Goal: Transaction & Acquisition: Purchase product/service

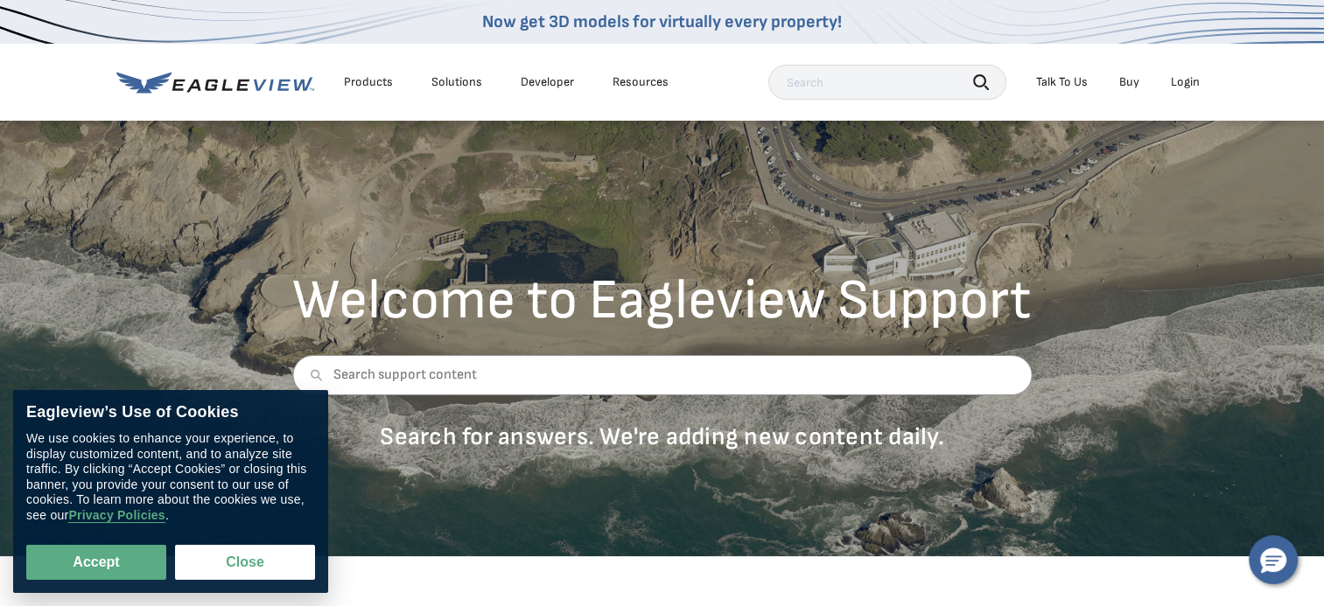
click at [1178, 81] on div "Login" at bounding box center [1185, 82] width 29 height 16
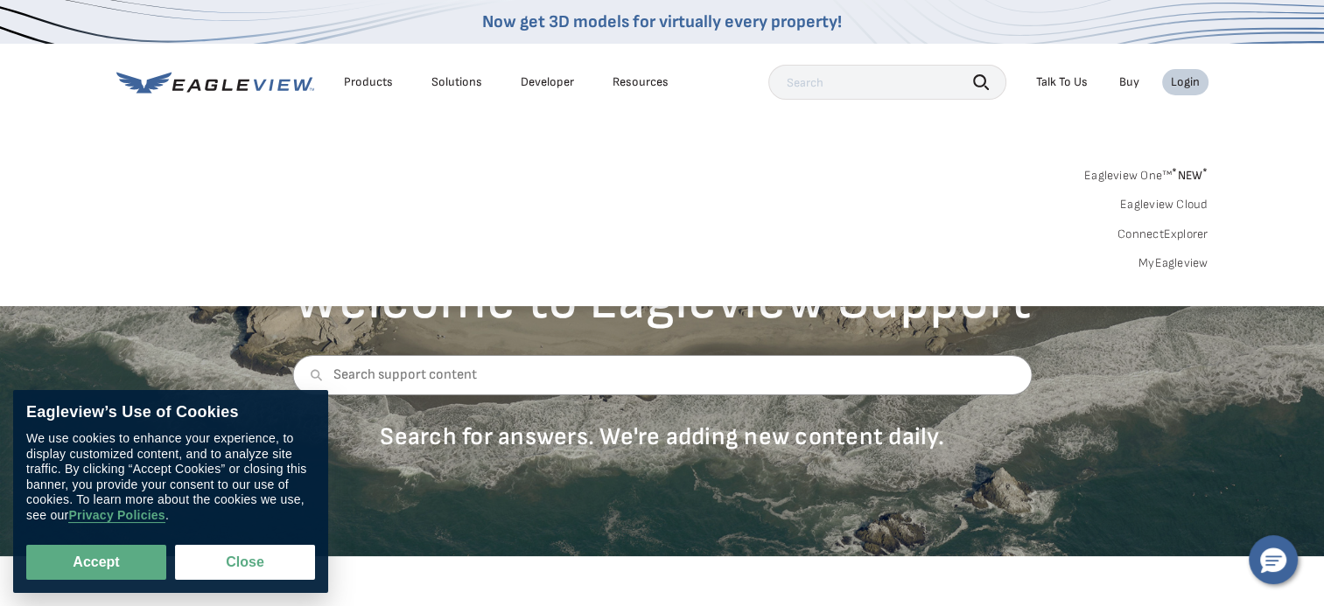
click at [1135, 178] on link "Eagleview One™ * NEW *" at bounding box center [1146, 173] width 124 height 20
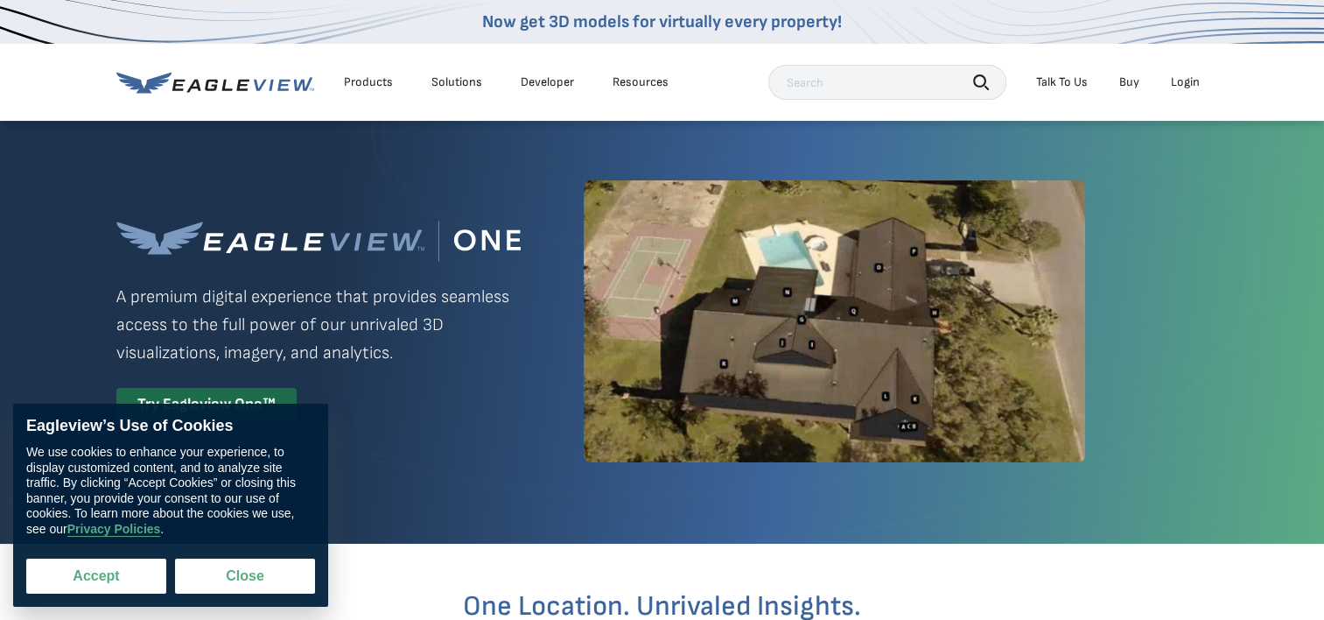
click at [116, 571] on button "Accept" at bounding box center [96, 575] width 140 height 35
checkbox input "true"
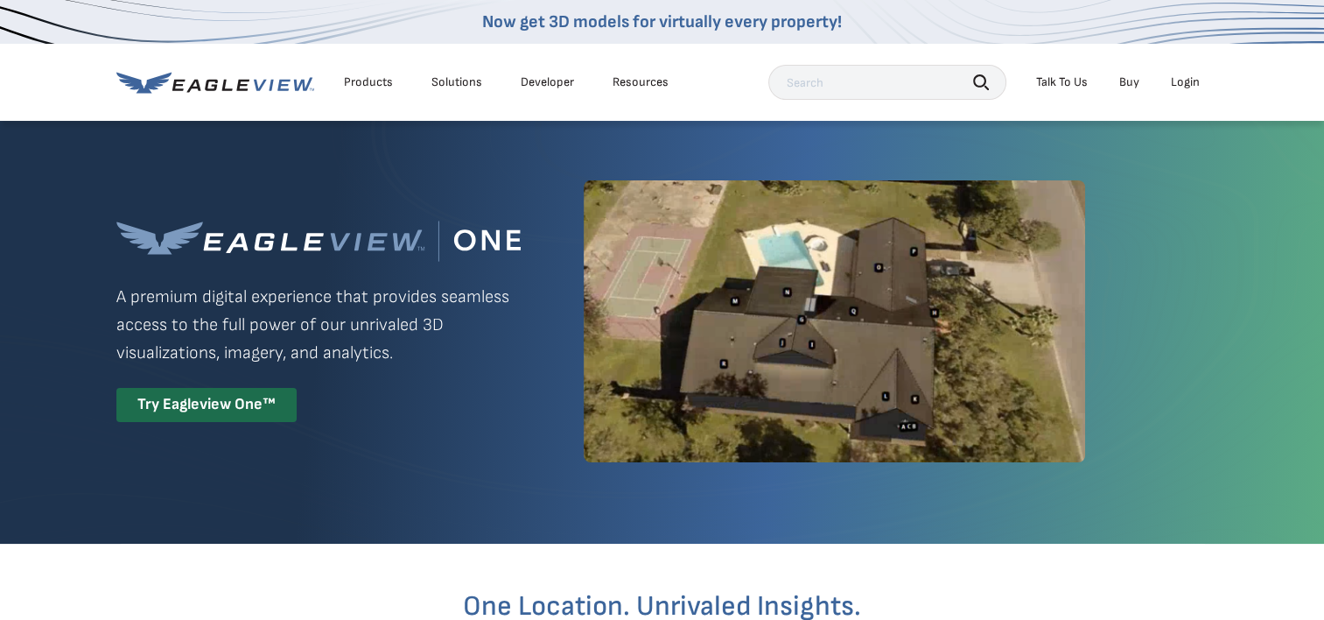
click at [1180, 74] on li "Login" at bounding box center [1185, 82] width 46 height 26
click at [1182, 77] on div "Login" at bounding box center [1185, 82] width 29 height 16
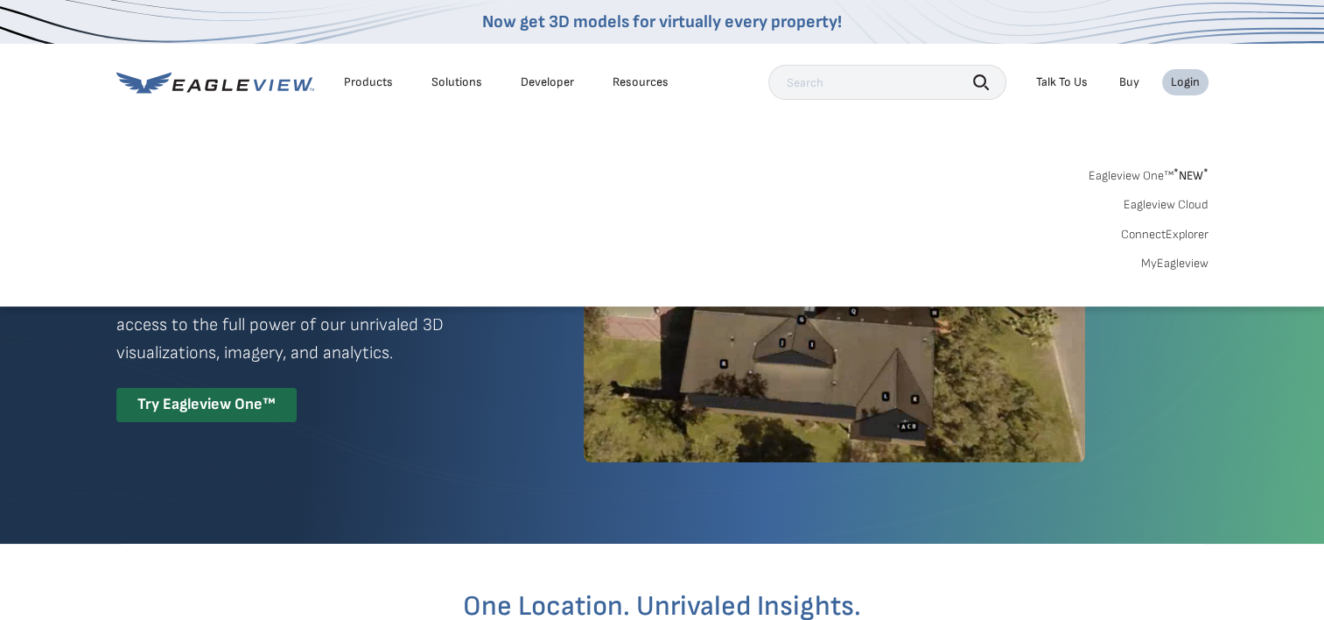
click at [1157, 263] on link "MyEagleview" at bounding box center [1174, 264] width 67 height 16
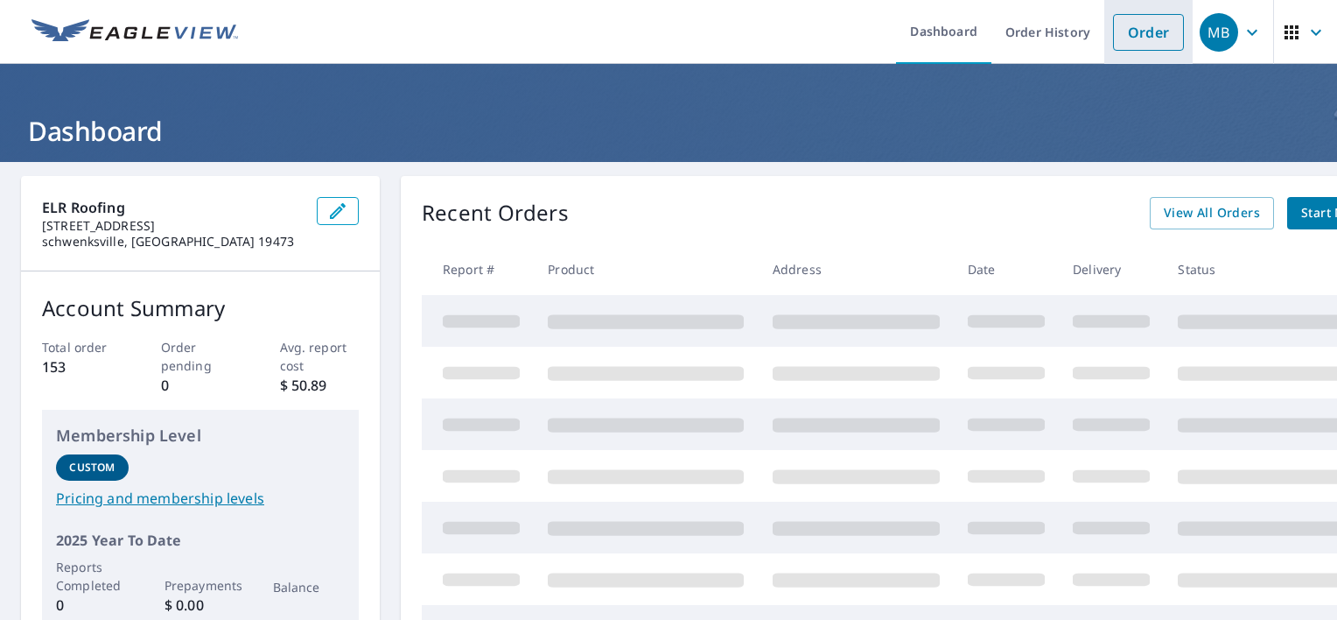
click at [1119, 30] on link "Order" at bounding box center [1148, 32] width 71 height 37
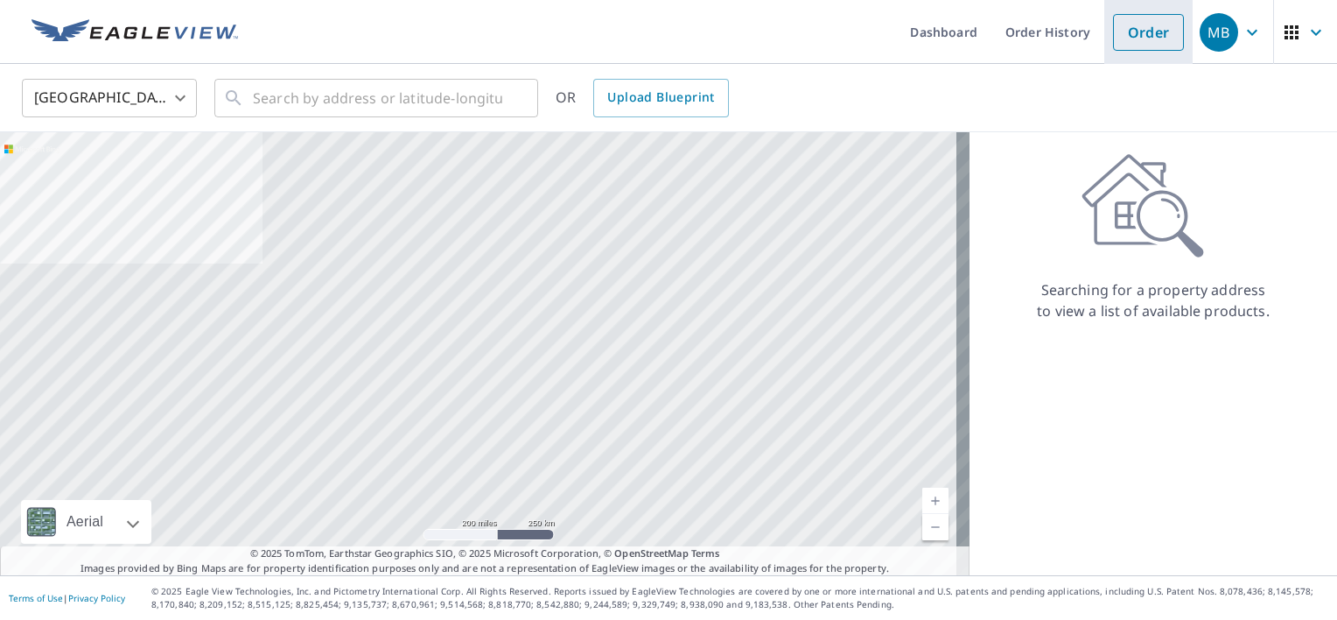
click at [1119, 30] on link "Order" at bounding box center [1148, 32] width 71 height 37
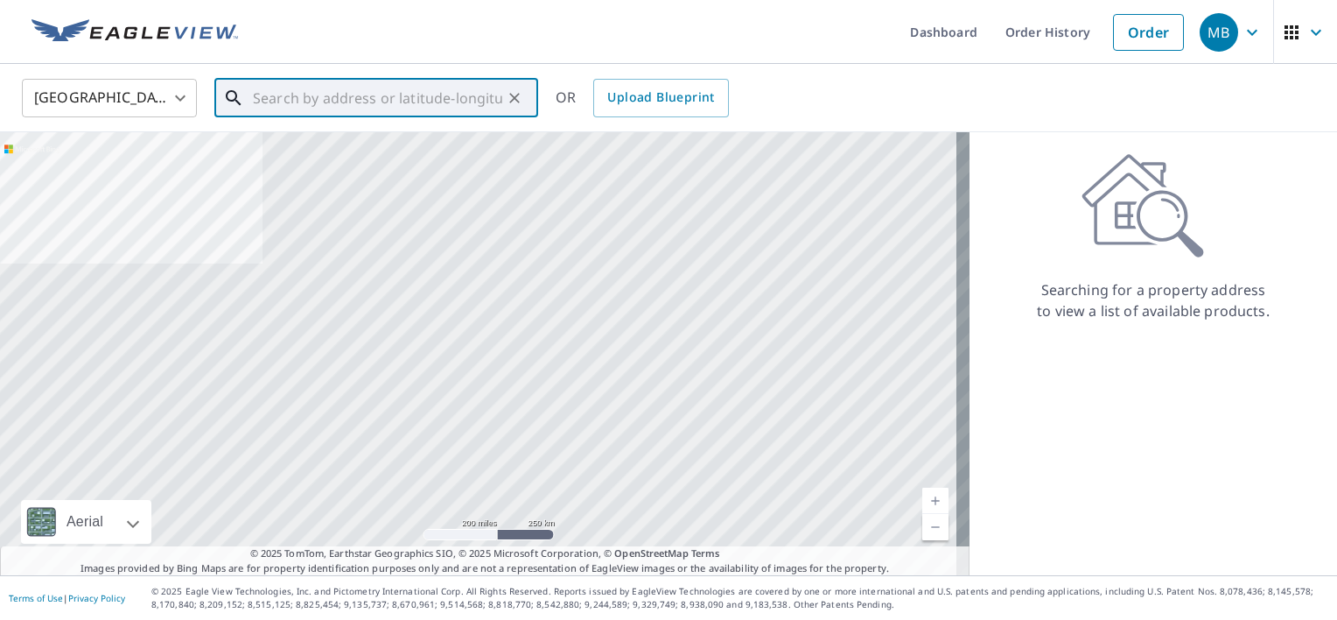
click at [383, 98] on input "text" at bounding box center [377, 98] width 249 height 49
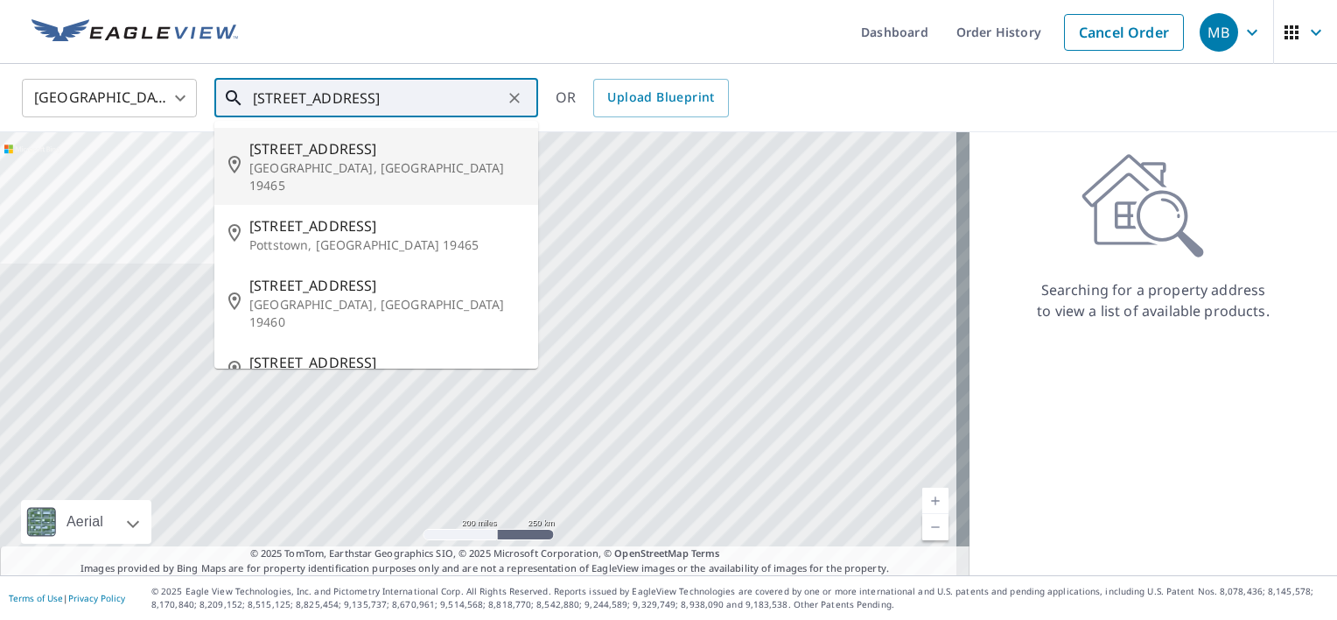
click at [354, 156] on span "[STREET_ADDRESS]" at bounding box center [386, 148] width 275 height 21
type input "[STREET_ADDRESS]"
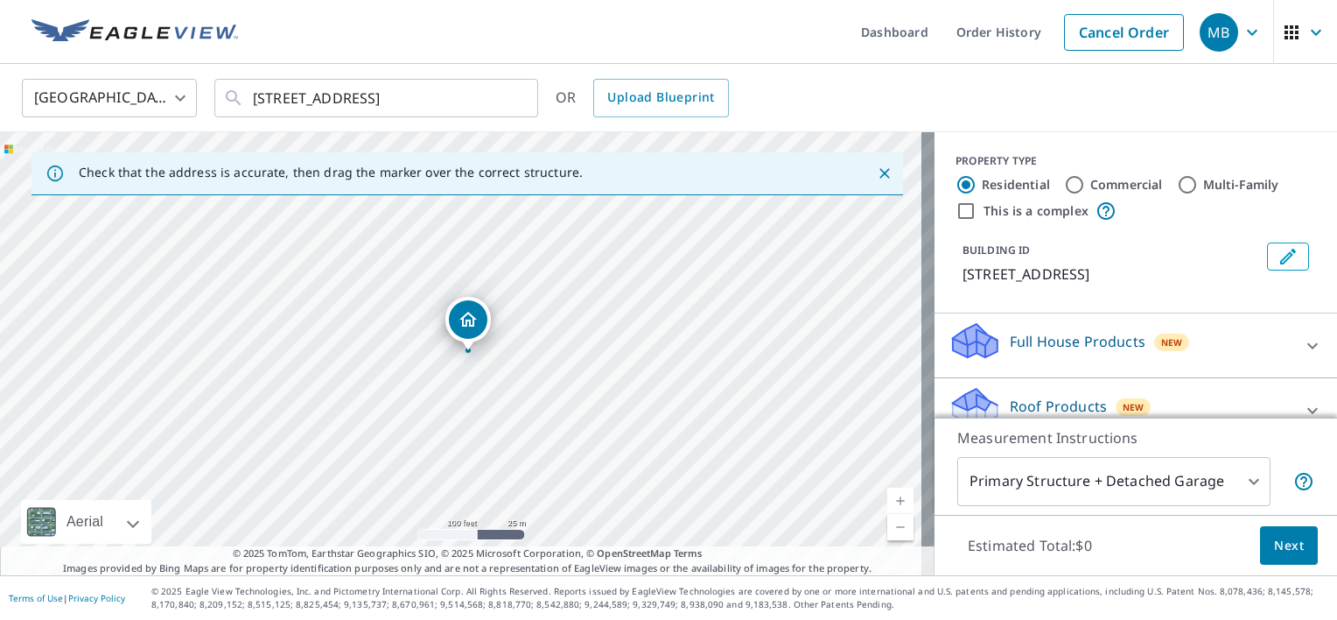
click at [473, 333] on div "Dropped pin, building 1, Residential property, 150 E Schuylkill Rd Pottstown, P…" at bounding box center [468, 319] width 39 height 39
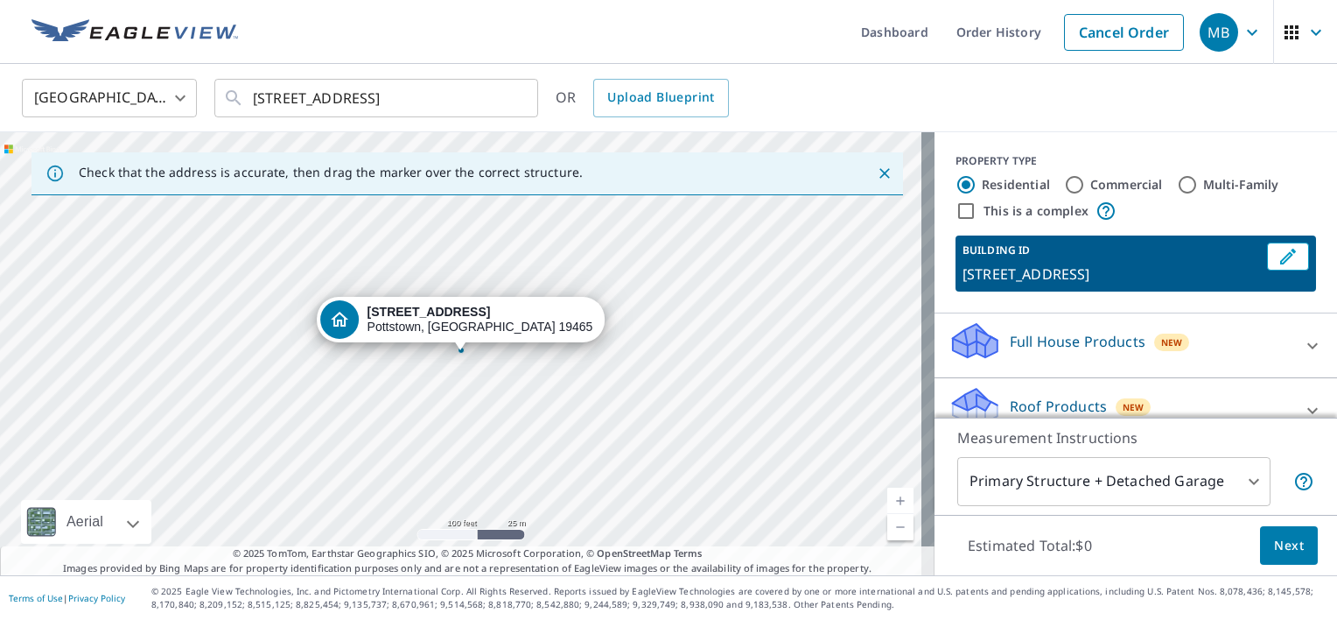
click at [1281, 546] on span "Next" at bounding box center [1289, 546] width 30 height 22
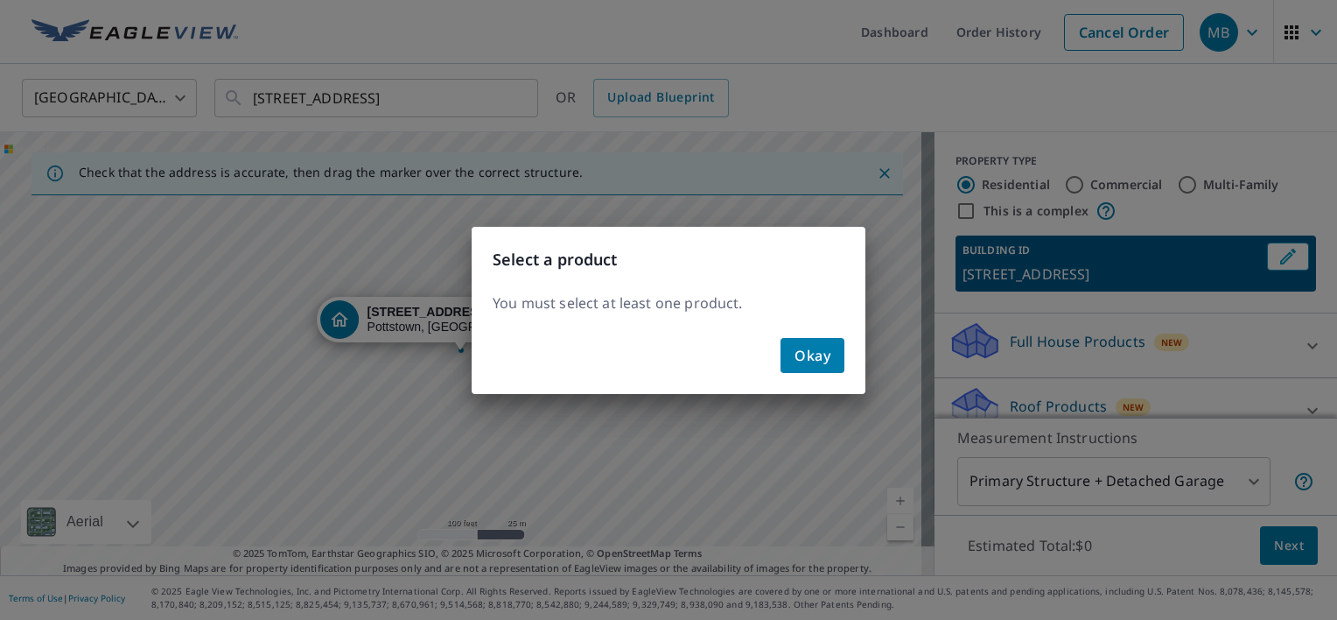
click at [812, 356] on span "Okay" at bounding box center [813, 355] width 36 height 25
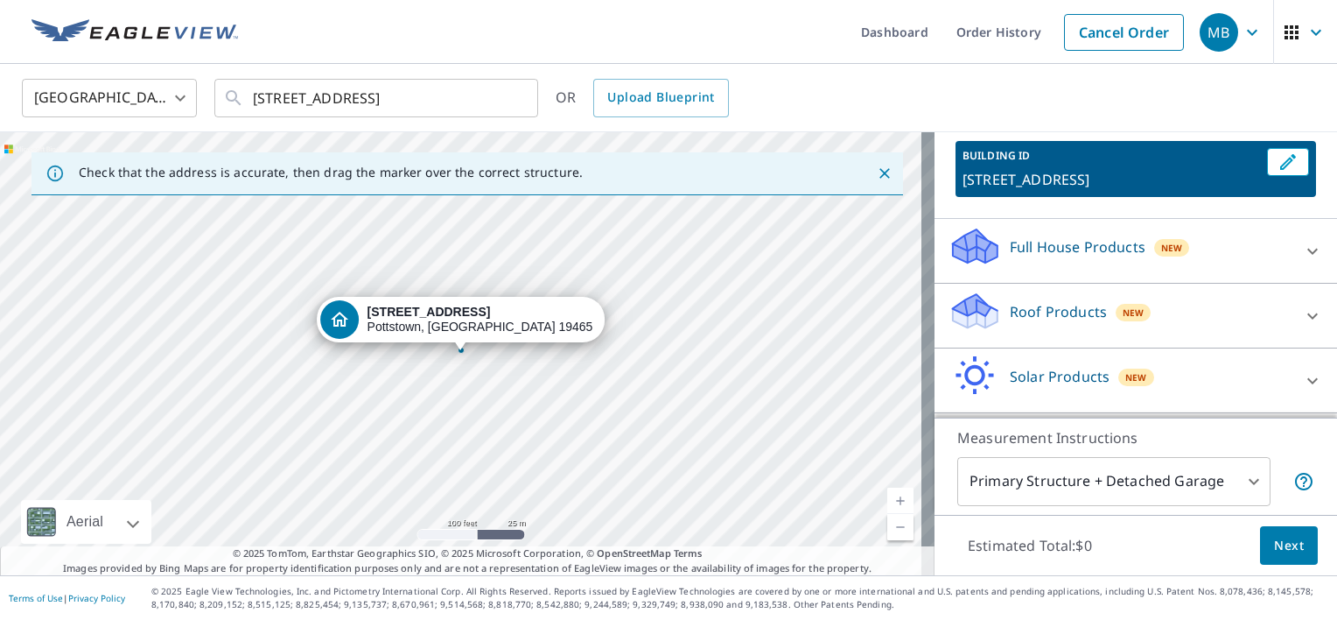
scroll to position [95, 0]
click at [1302, 242] on icon at bounding box center [1312, 251] width 21 height 21
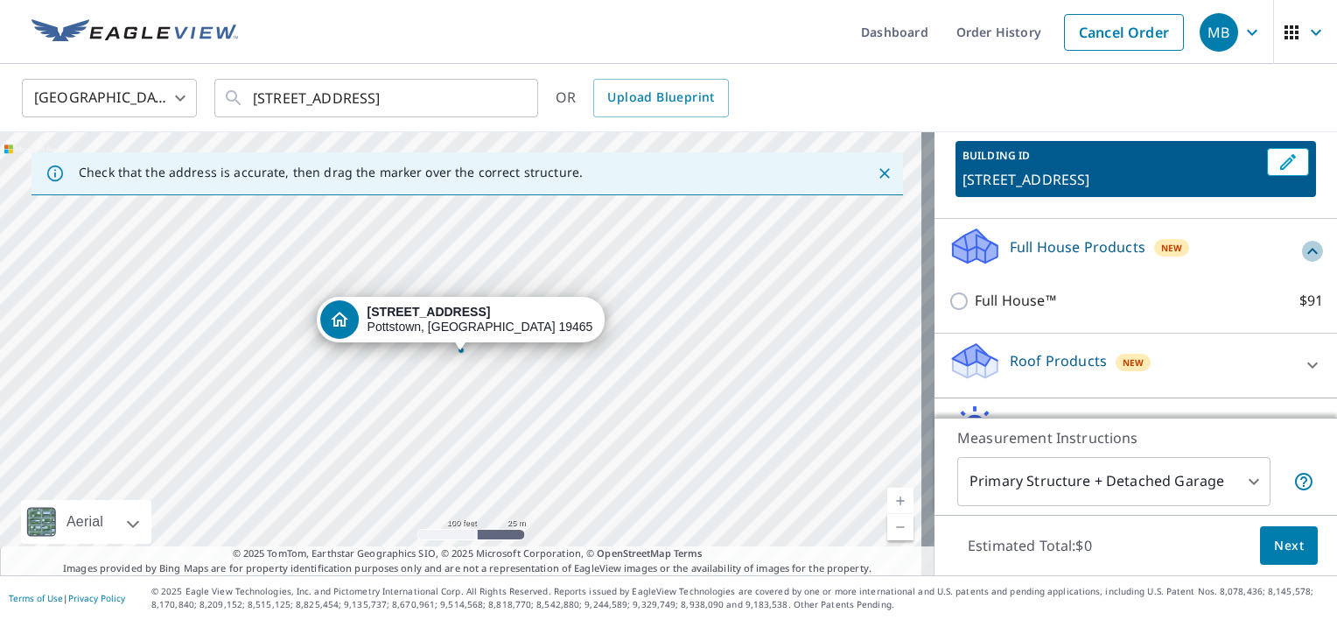
click at [1302, 252] on icon at bounding box center [1312, 251] width 21 height 21
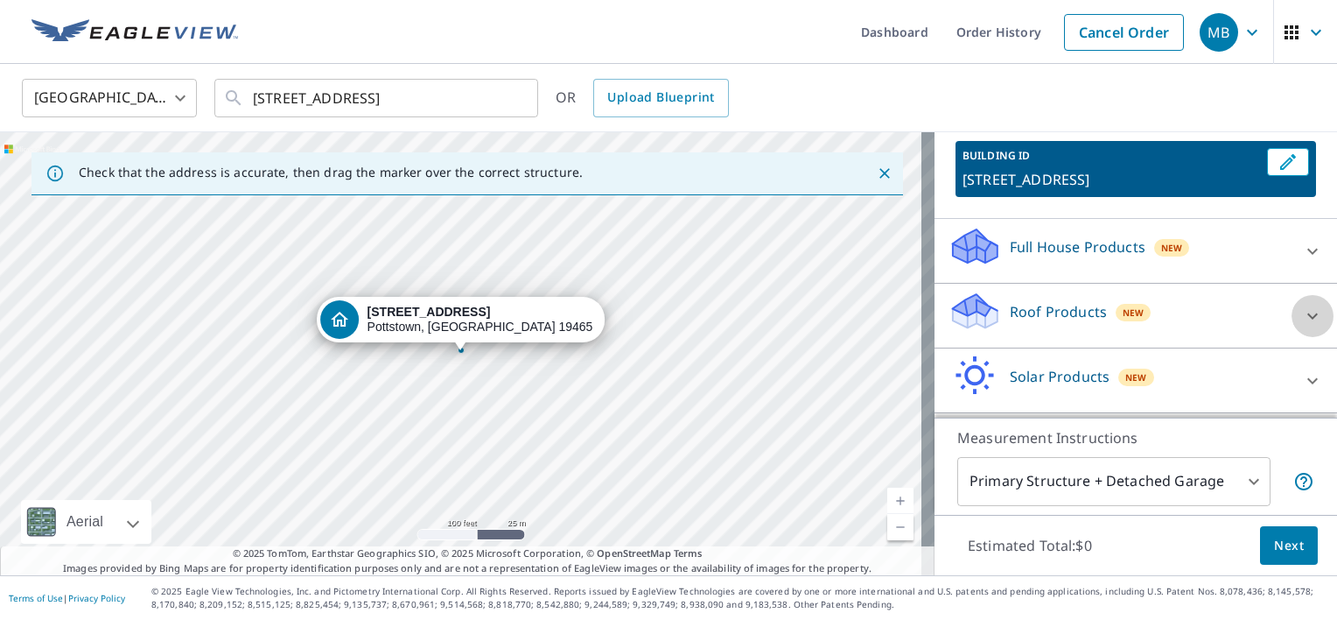
click at [1292, 303] on div at bounding box center [1313, 316] width 42 height 42
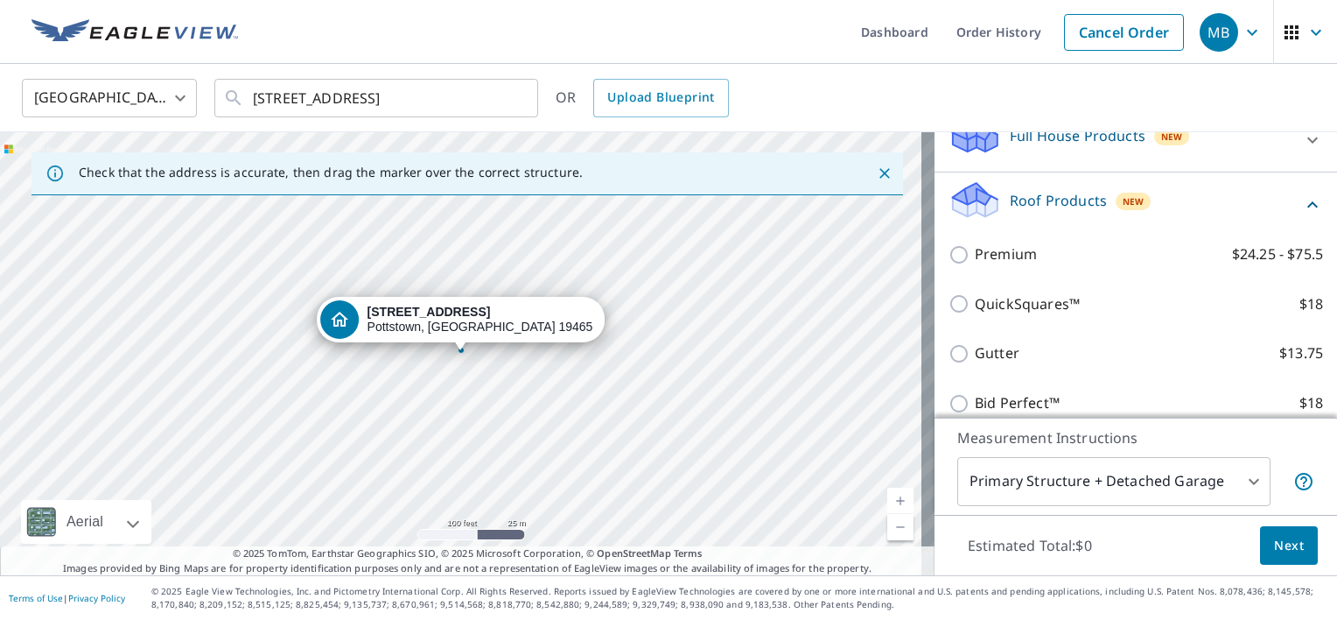
scroll to position [207, 0]
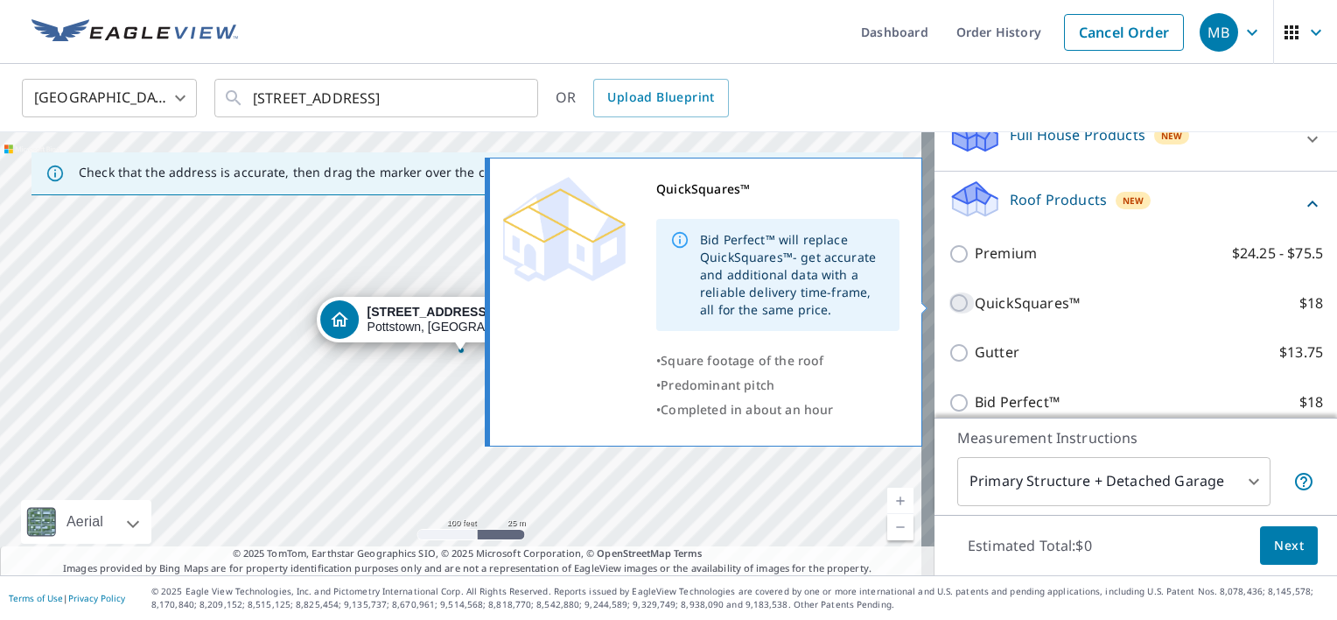
click at [949, 305] on input "QuickSquares™ $18" at bounding box center [962, 302] width 26 height 21
checkbox input "true"
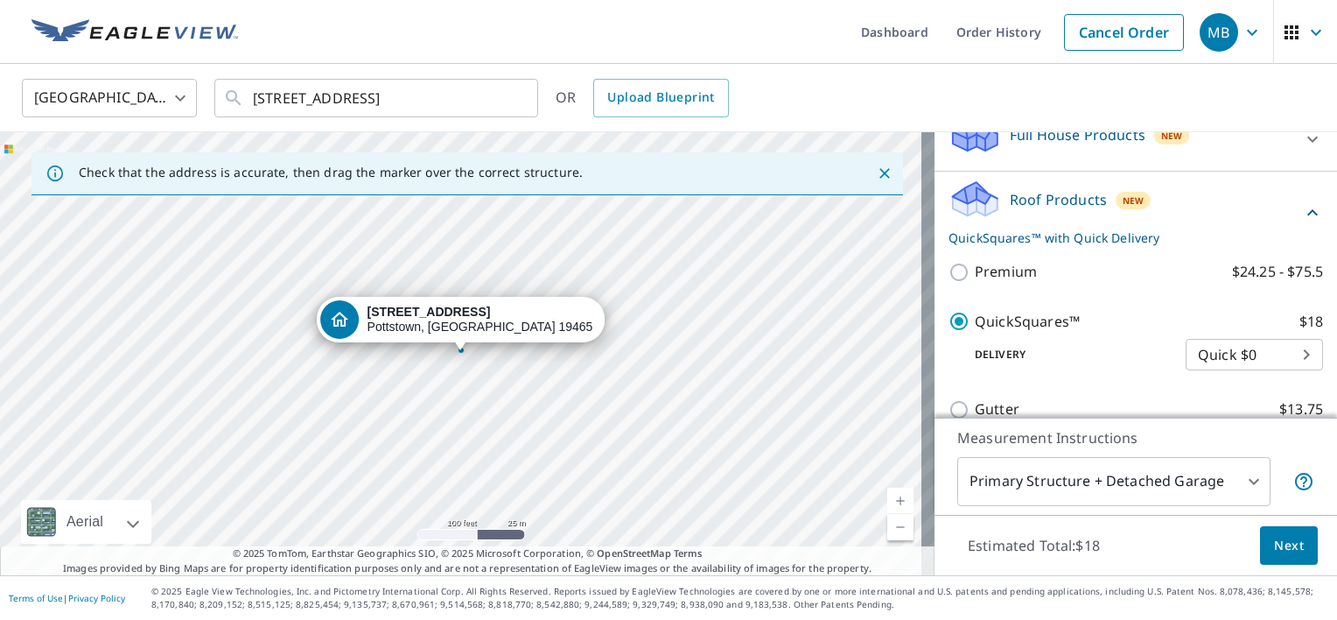
click at [1274, 545] on span "Next" at bounding box center [1289, 546] width 30 height 22
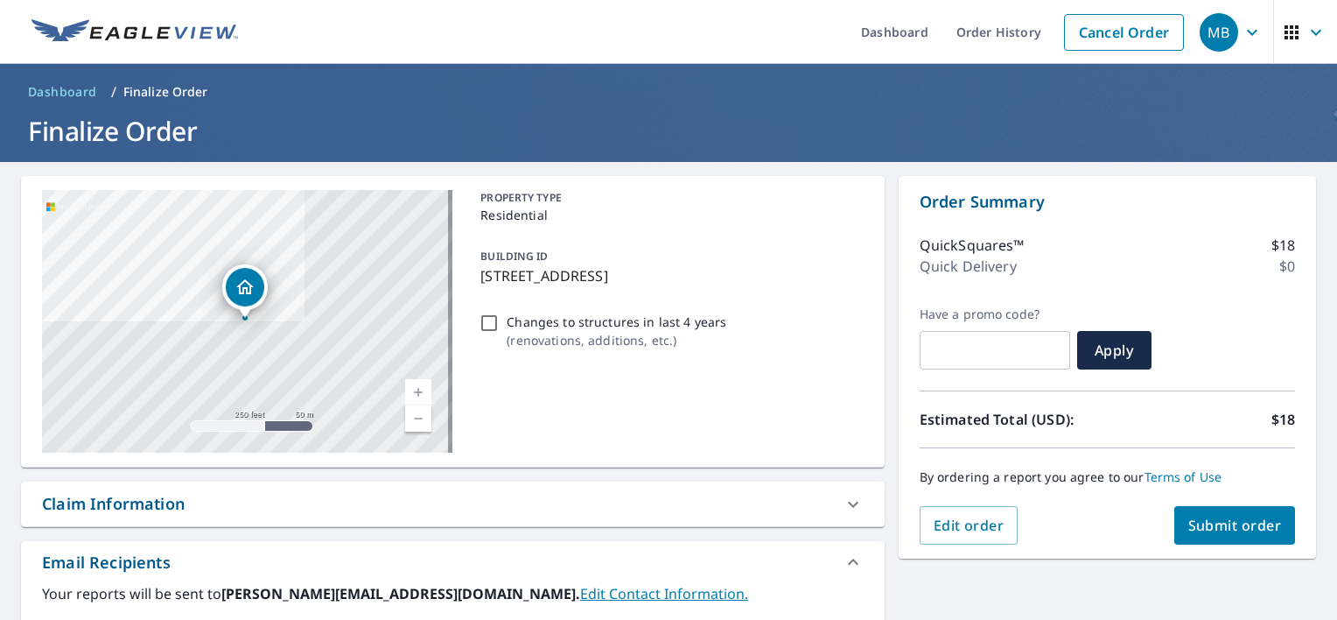
click at [1249, 523] on span "Submit order" at bounding box center [1235, 524] width 94 height 19
